Goal: Transaction & Acquisition: Purchase product/service

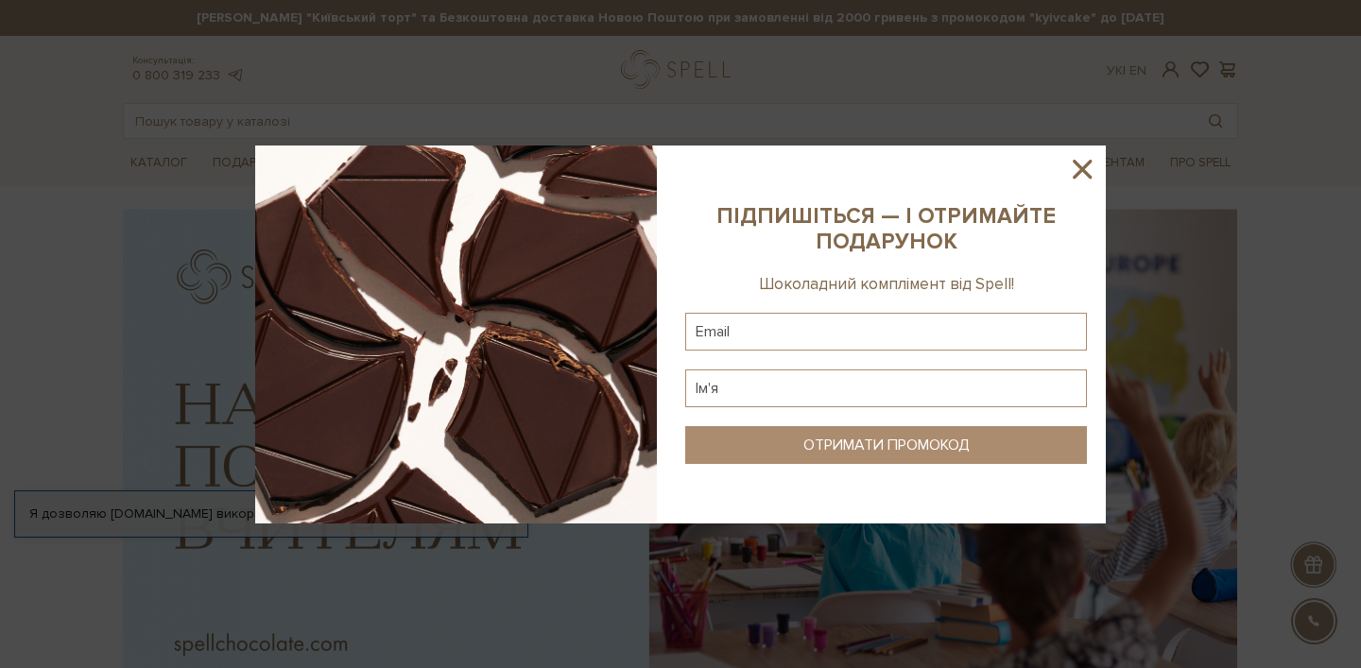
click at [1097, 169] on icon at bounding box center [1082, 169] width 32 height 32
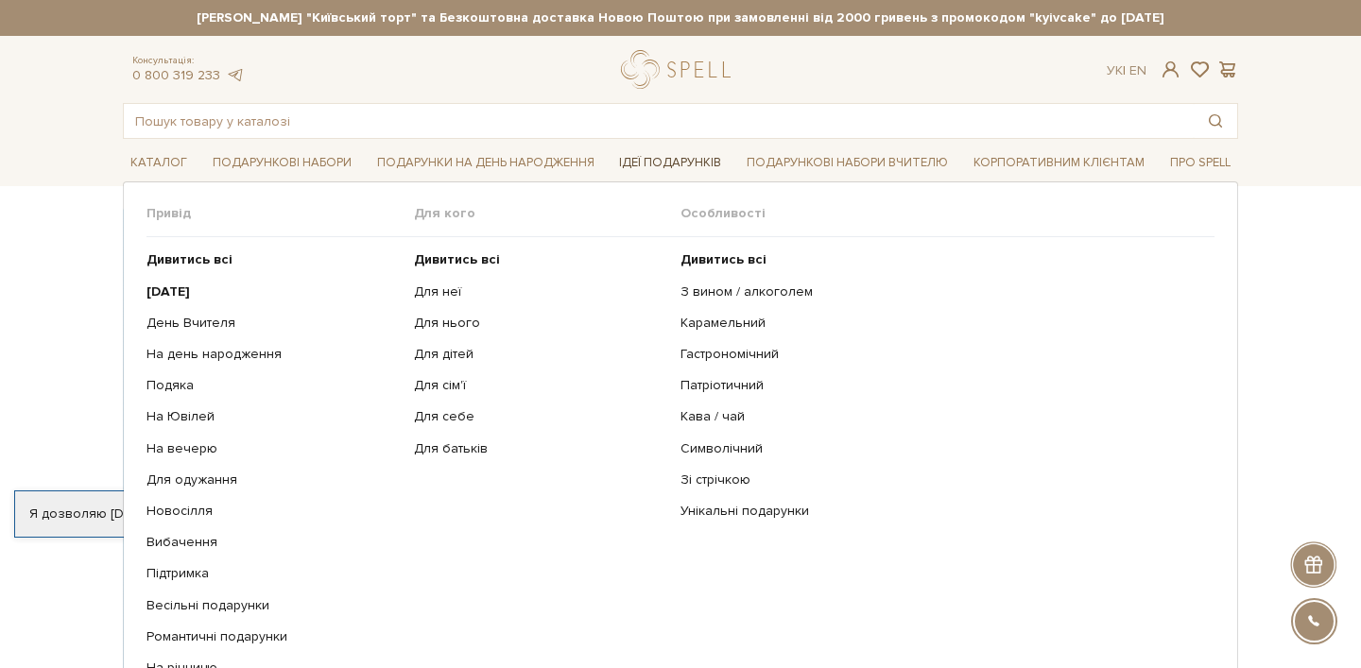
click at [665, 151] on link "Ідеї подарунків" at bounding box center [670, 162] width 117 height 29
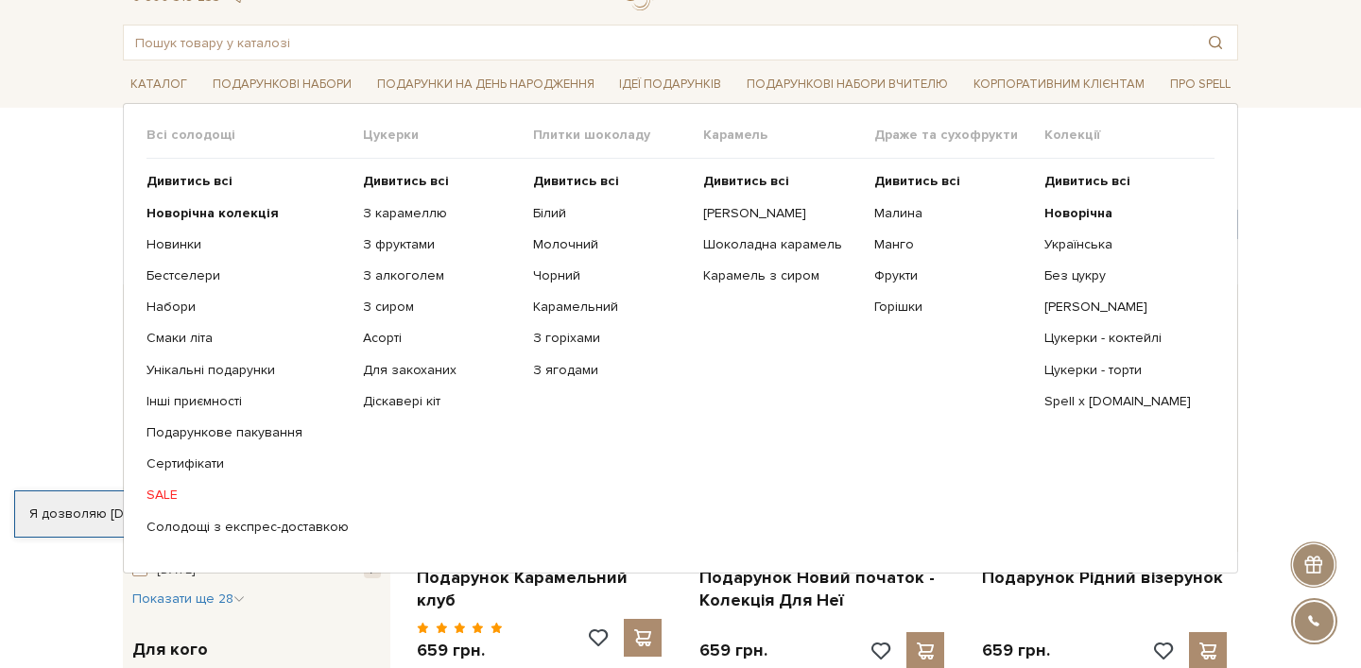
scroll to position [68, 0]
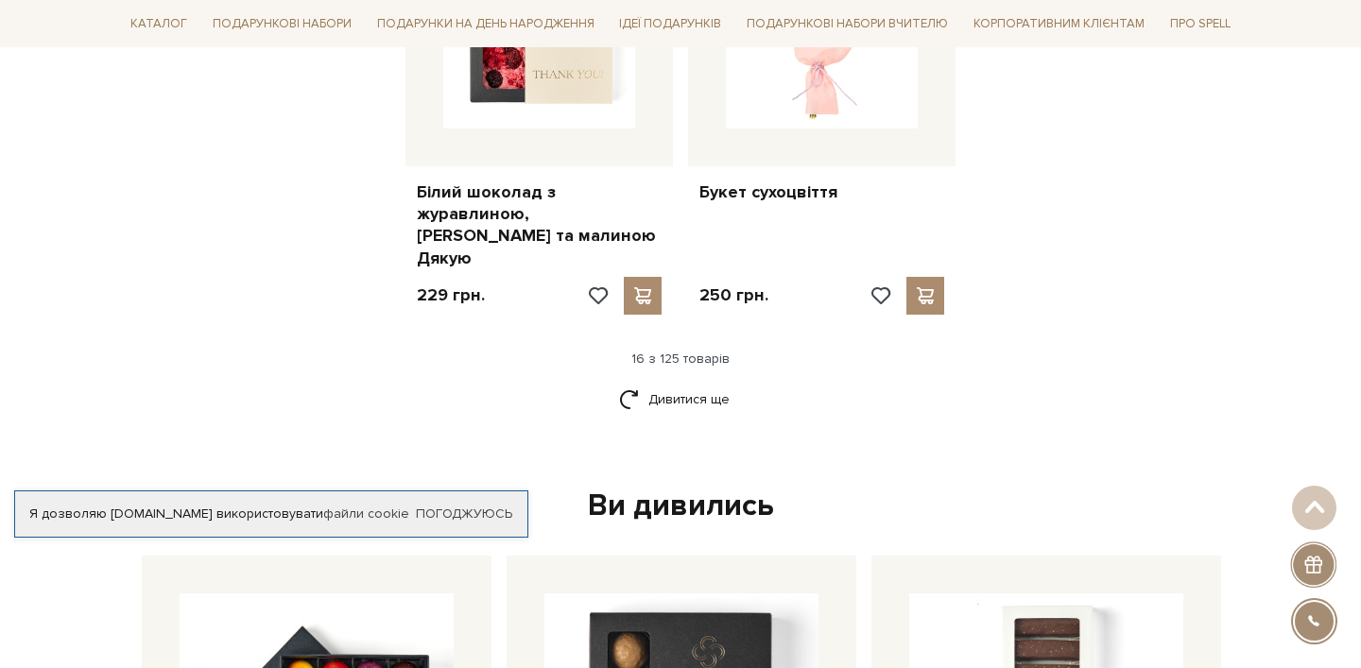
scroll to position [2641, 0]
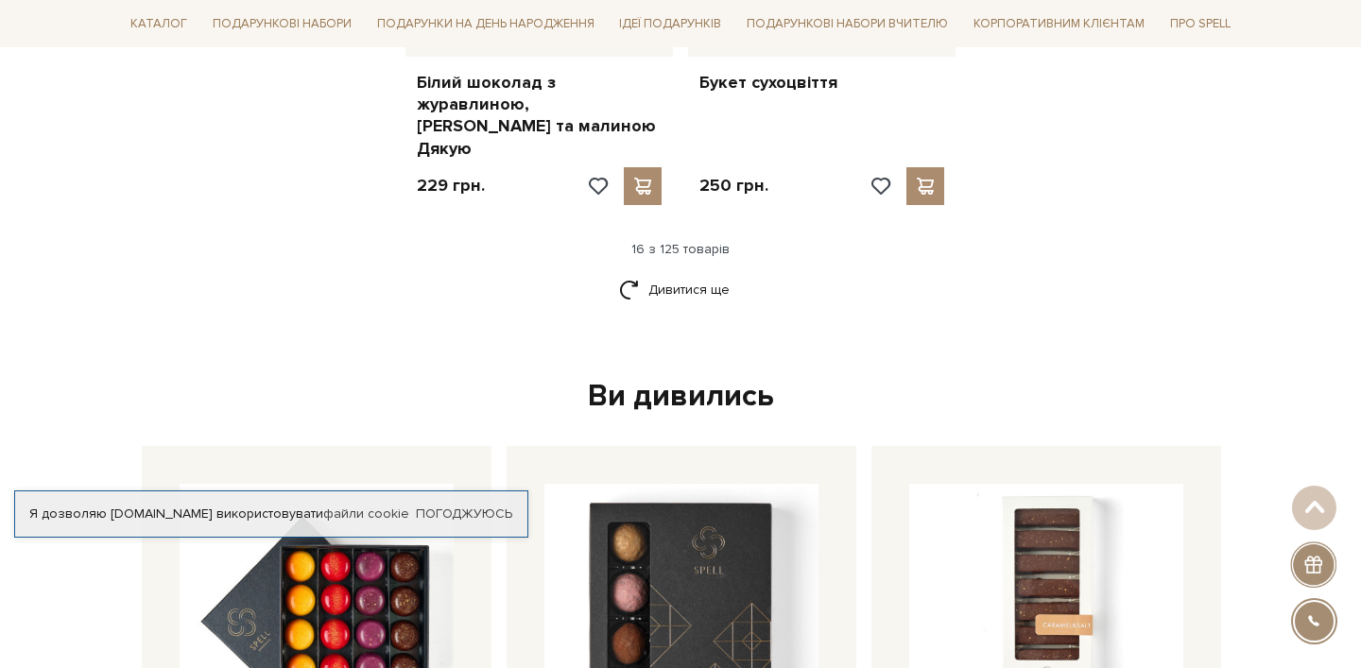
click at [693, 273] on div "Дивитися ще" at bounding box center [680, 301] width 1131 height 56
click at [693, 273] on link "Дивитися ще" at bounding box center [680, 289] width 123 height 33
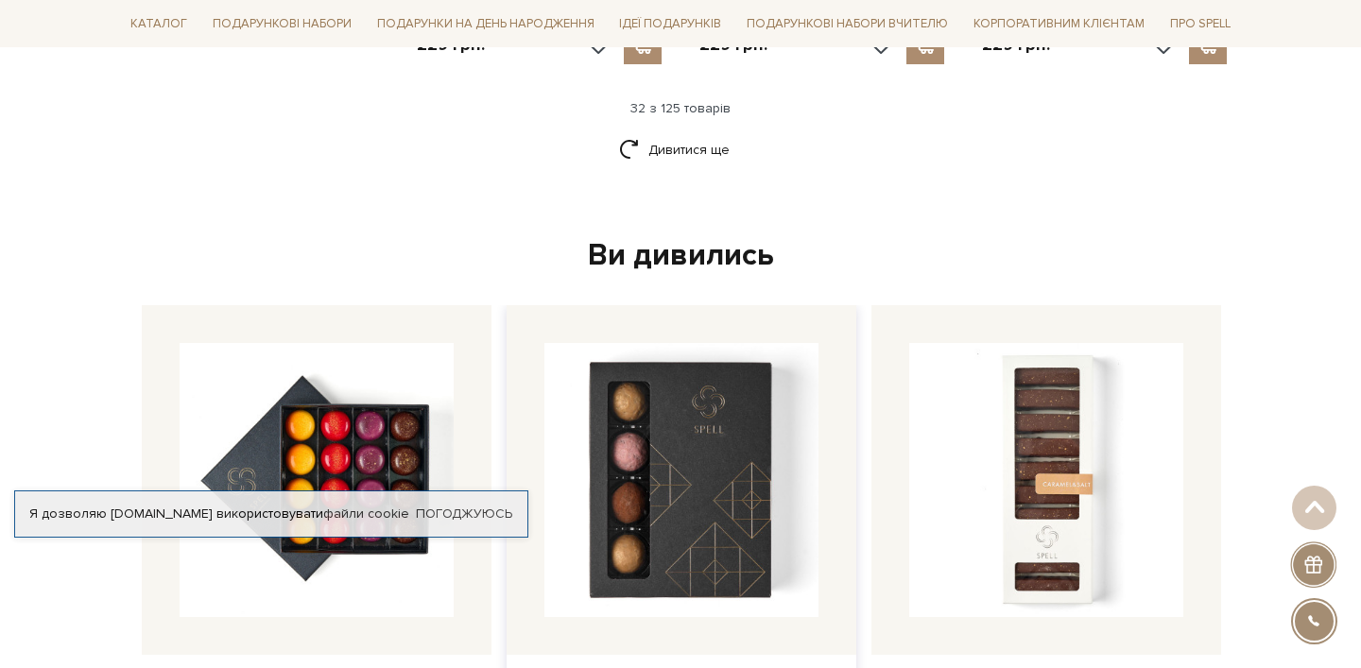
scroll to position [4830, 0]
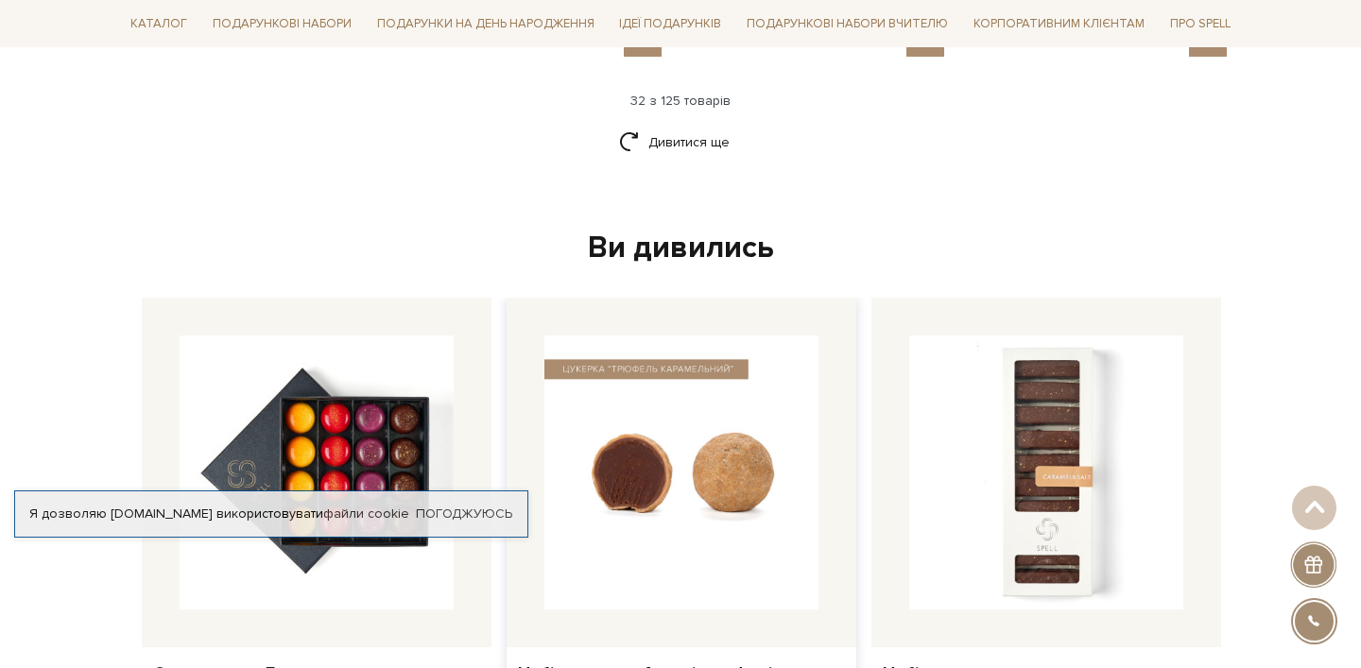
click at [778, 511] on img at bounding box center [681, 473] width 274 height 274
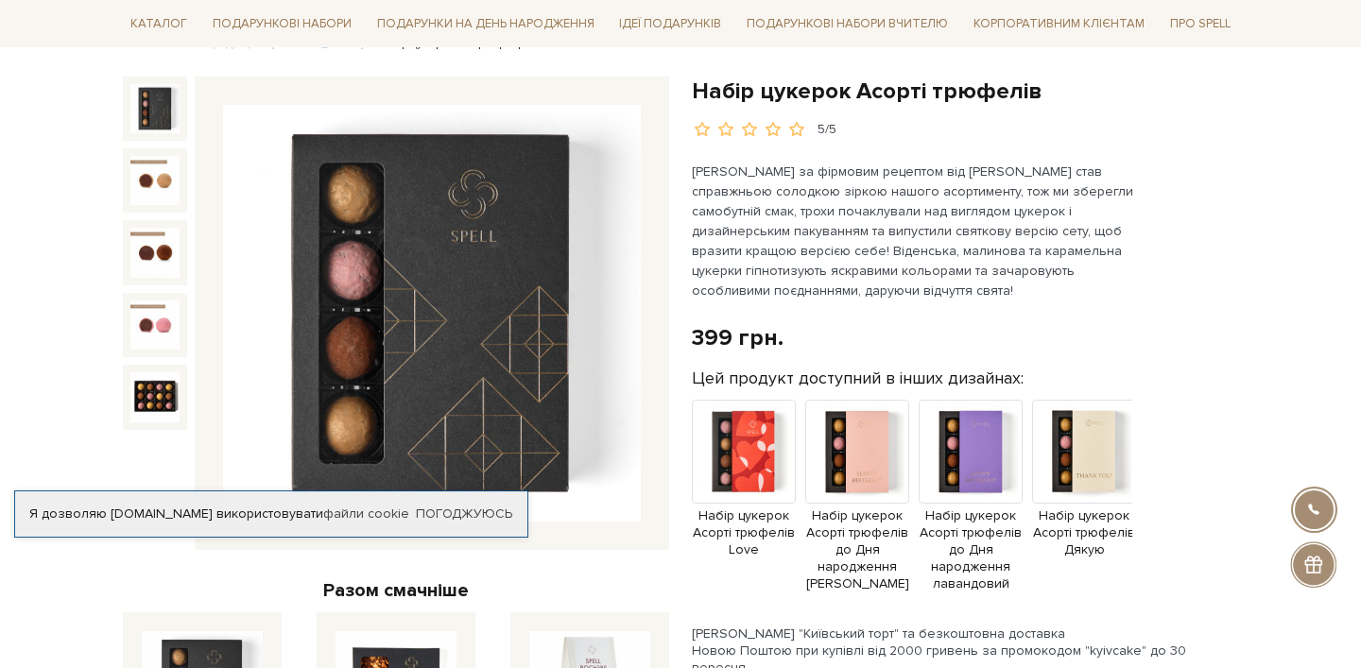
scroll to position [178, 0]
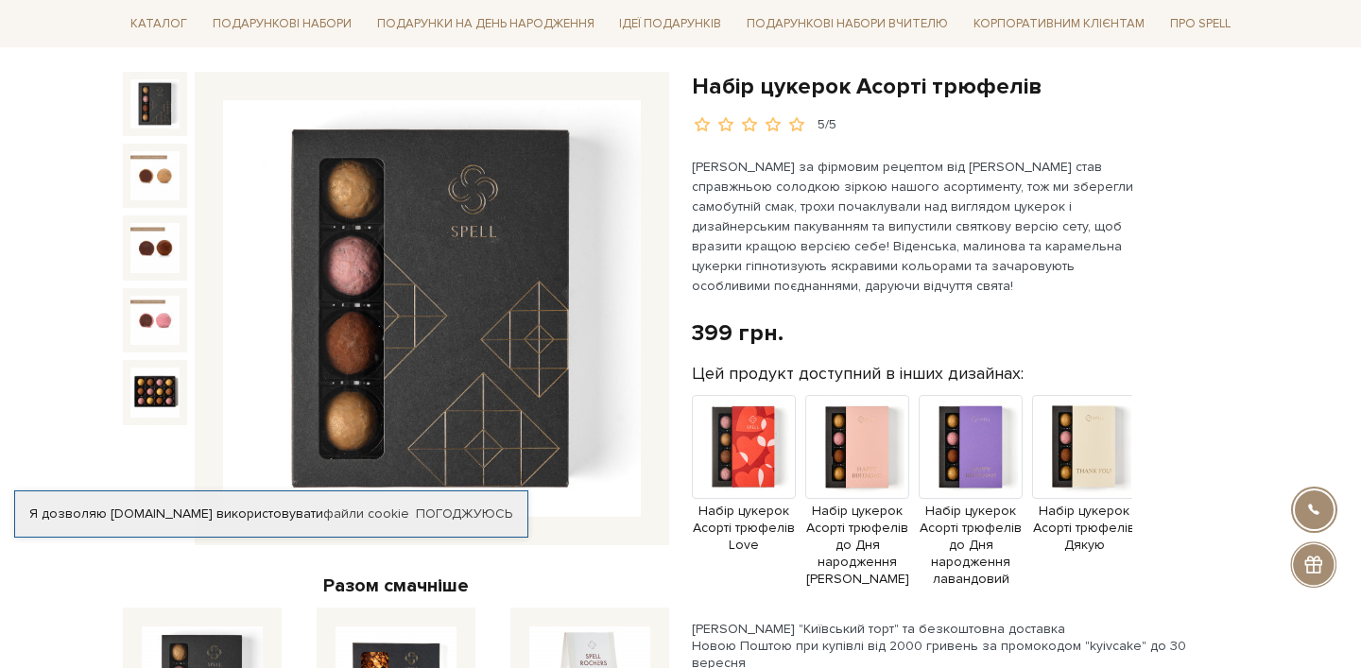
click at [711, 328] on div "399 грн." at bounding box center [738, 333] width 92 height 29
copy div "399"
